Goal: Information Seeking & Learning: Learn about a topic

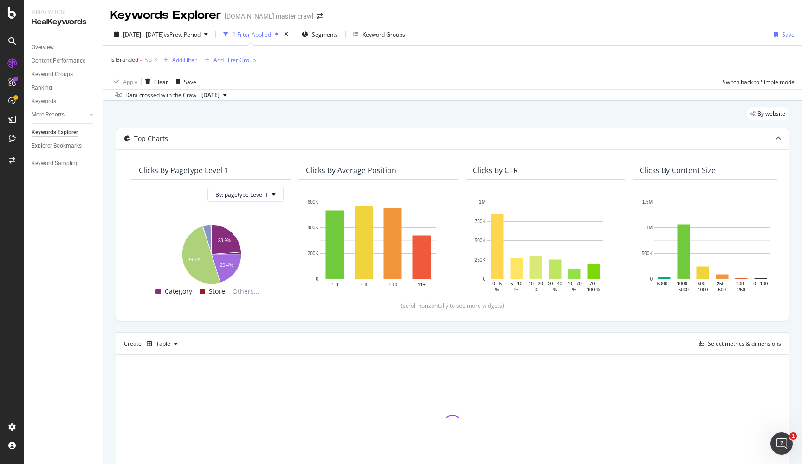
click at [186, 58] on div "Add Filter" at bounding box center [184, 60] width 25 height 8
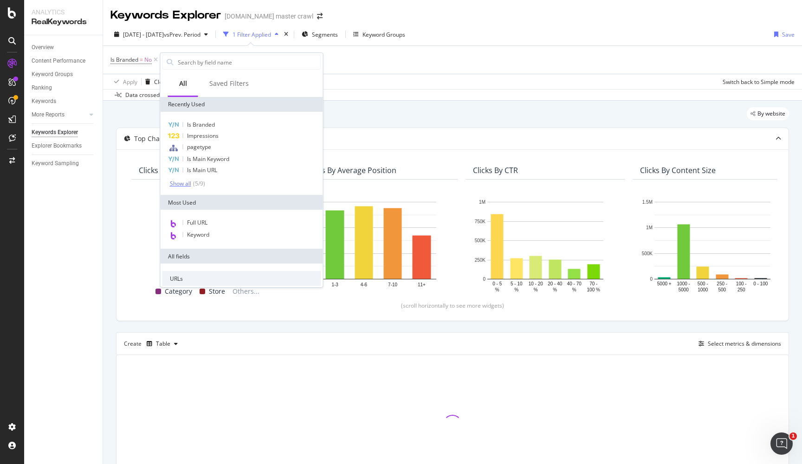
click at [182, 187] on div "Show all" at bounding box center [180, 184] width 21 height 7
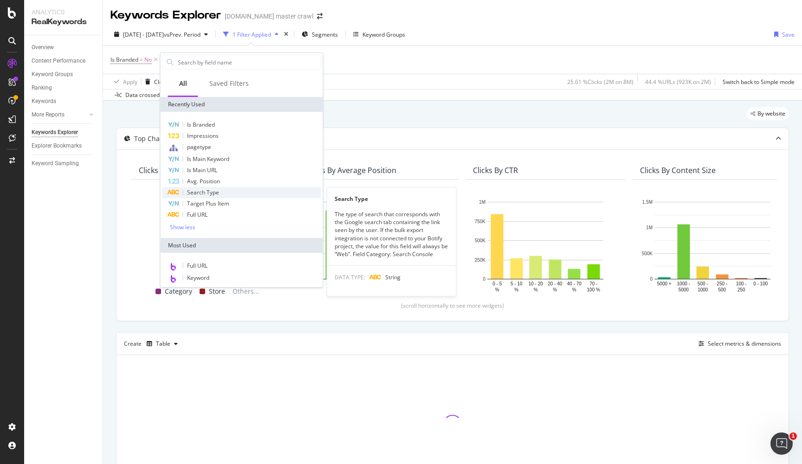
click at [206, 194] on span "Search Type" at bounding box center [203, 193] width 32 height 8
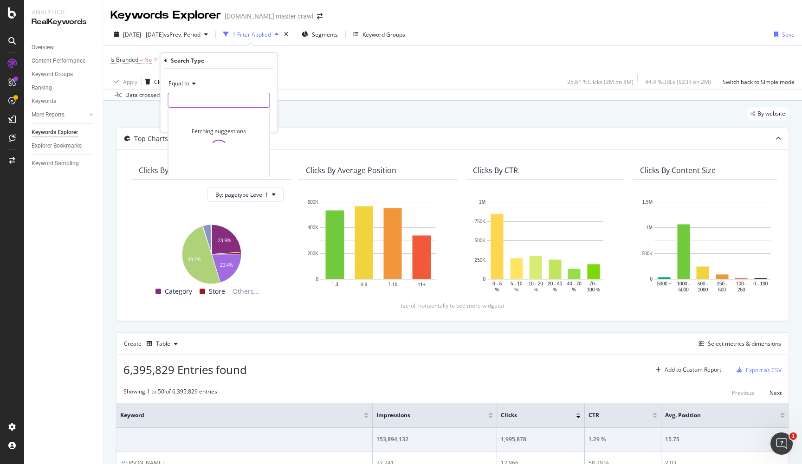
click at [211, 100] on input "text" at bounding box center [219, 100] width 101 height 15
click at [189, 111] on span "Web" at bounding box center [199, 113] width 57 height 8
type input "Web"
click at [261, 117] on div "Apply" at bounding box center [263, 120] width 14 height 8
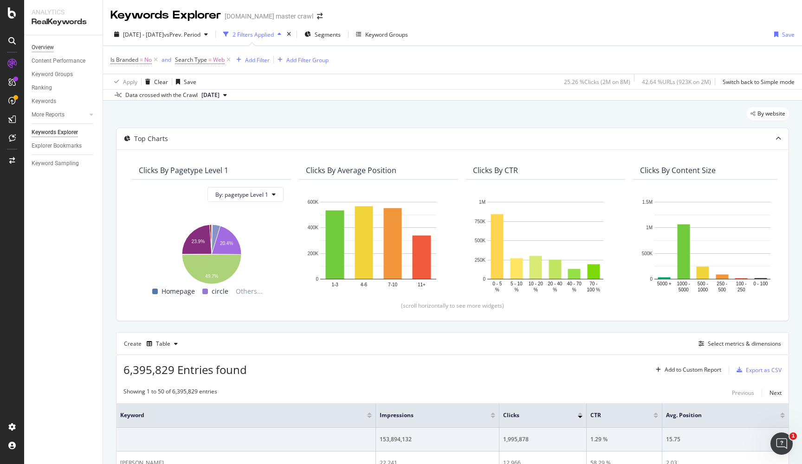
click at [47, 48] on div "Overview" at bounding box center [43, 48] width 22 height 10
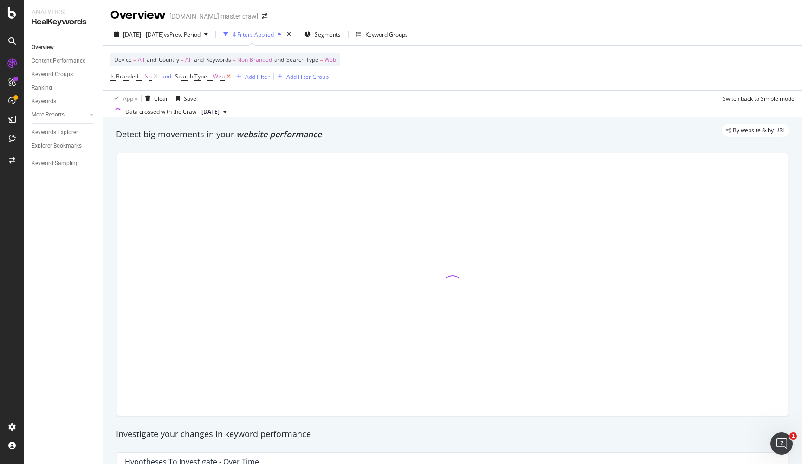
click at [228, 78] on icon at bounding box center [229, 76] width 8 height 9
click at [156, 75] on icon at bounding box center [156, 76] width 8 height 9
click at [486, 132] on div "By website & by URL" at bounding box center [448, 129] width 683 height 13
